Goal: Information Seeking & Learning: Learn about a topic

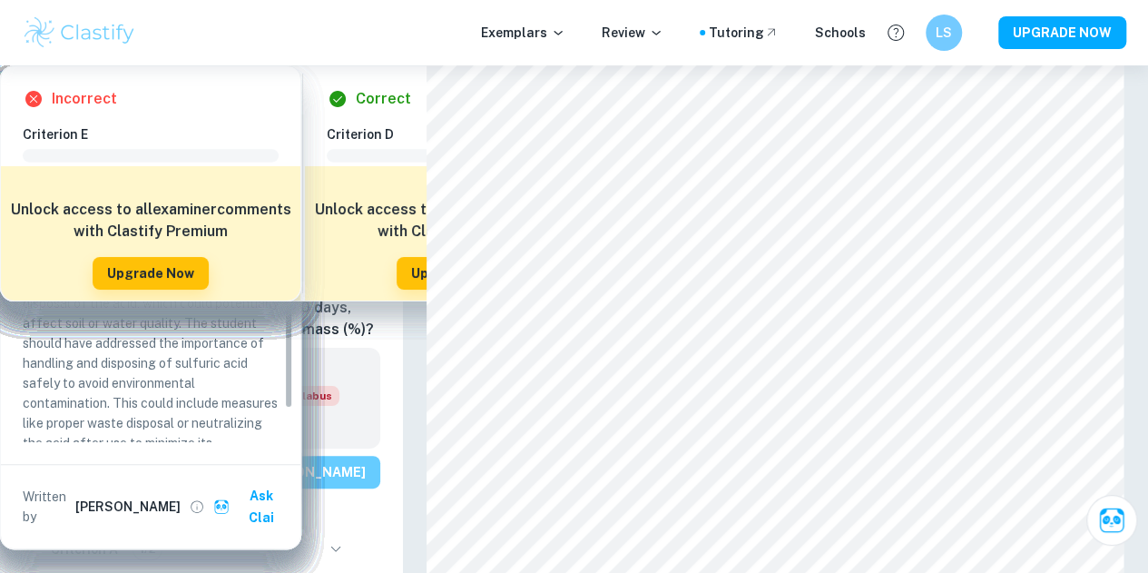
click at [281, 488] on button "View [PERSON_NAME]" at bounding box center [293, 472] width 173 height 33
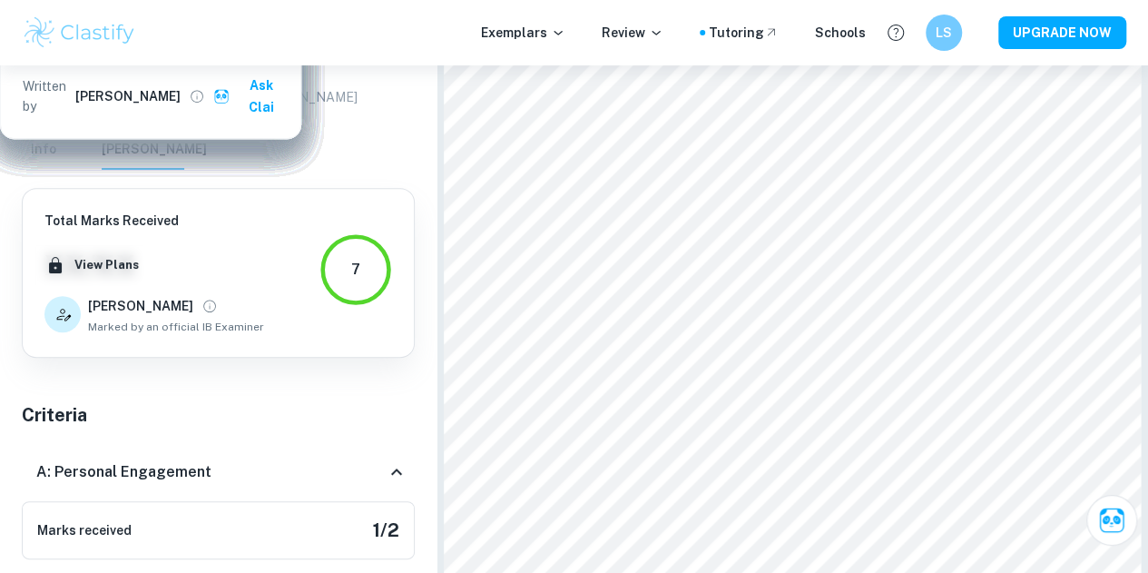
scroll to position [17, 0]
drag, startPoint x: 1061, startPoint y: 414, endPoint x: 1067, endPoint y: 444, distance: 30.5
click at [1067, 444] on div "Incorrect Criterion A The student shows personal input and strong initiative in…" at bounding box center [923, 410] width 300 height 482
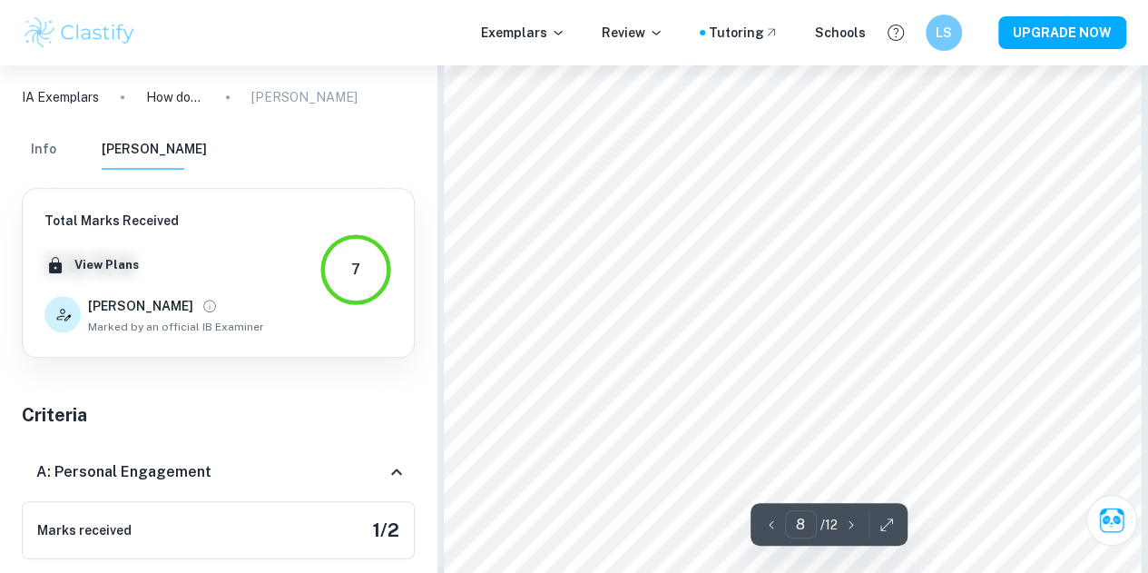
scroll to position [7568, 0]
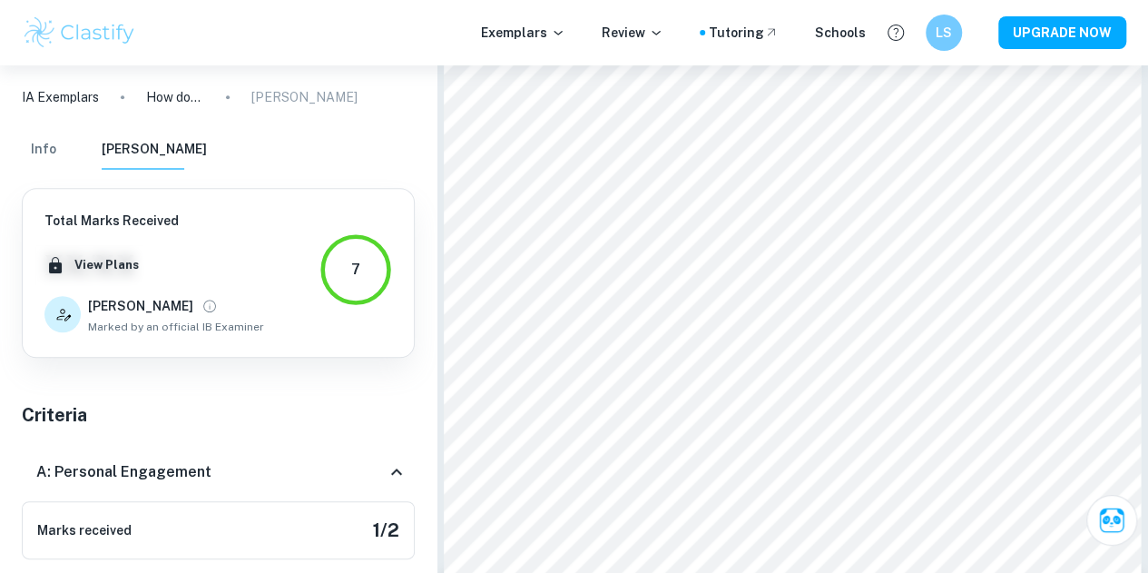
click at [635, 263] on div at bounding box center [769, 249] width 500 height 43
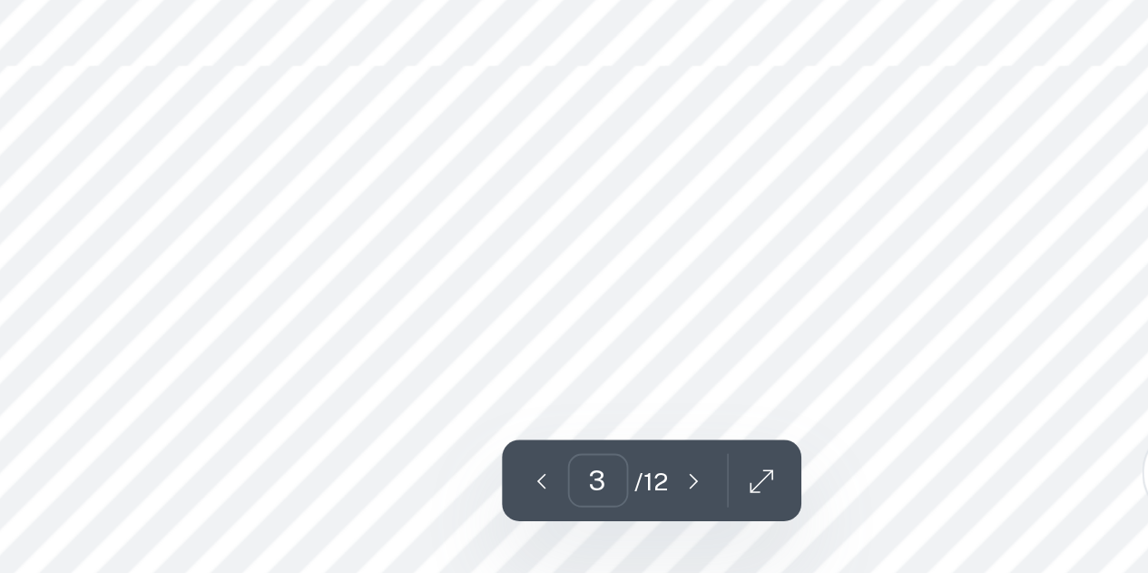
scroll to position [1896, 0]
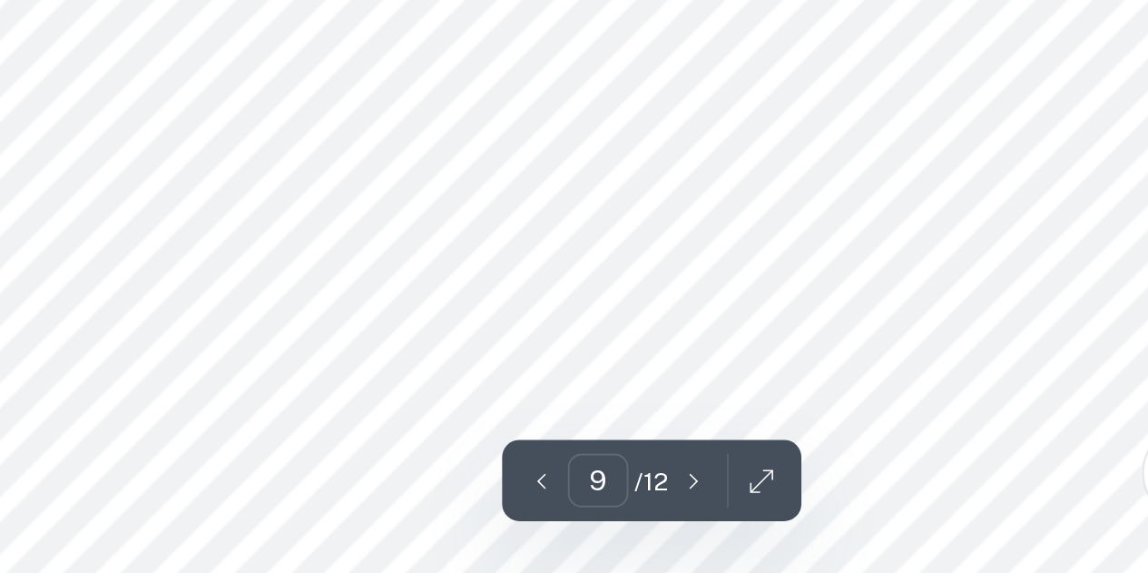
type input "10"
